Goal: Task Accomplishment & Management: Use online tool/utility

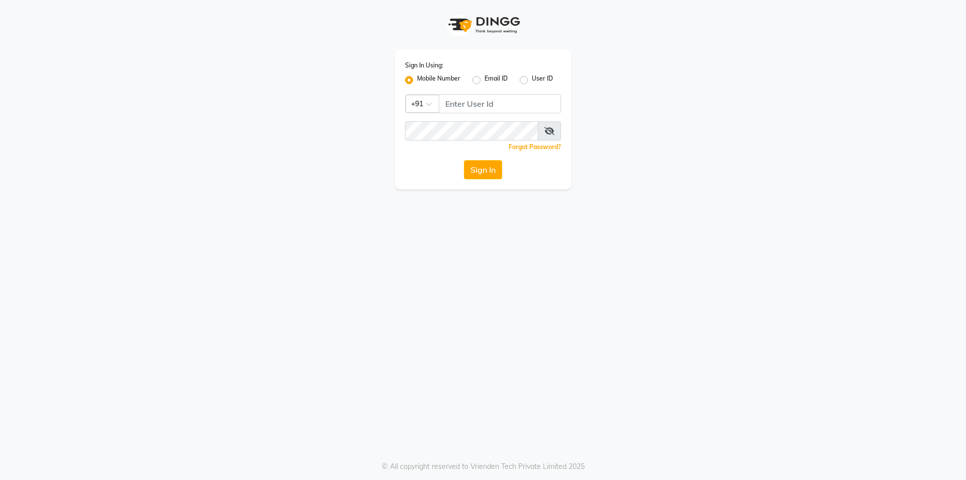
click at [534, 93] on div "Sign In Using: Mobile Number Email ID User ID Country Code × +91 Remember me Fo…" at bounding box center [483, 119] width 176 height 139
drag, startPoint x: 533, startPoint y: 95, endPoint x: 526, endPoint y: 107, distance: 14.2
click at [527, 106] on input "Username" at bounding box center [500, 103] width 122 height 19
type input "9177337712"
click at [495, 171] on button "Sign In" at bounding box center [483, 169] width 38 height 19
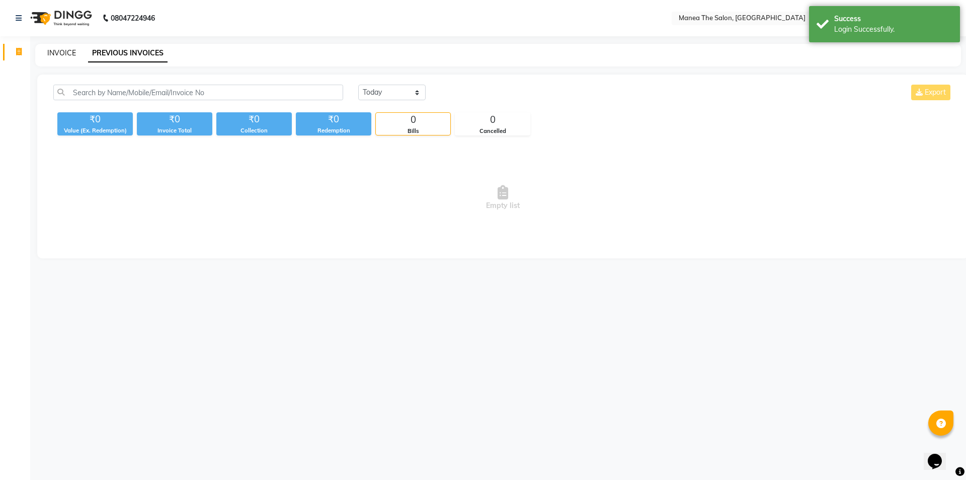
click at [66, 52] on link "INVOICE" at bounding box center [61, 52] width 29 height 9
select select "6397"
select select "service"
